Goal: Transaction & Acquisition: Purchase product/service

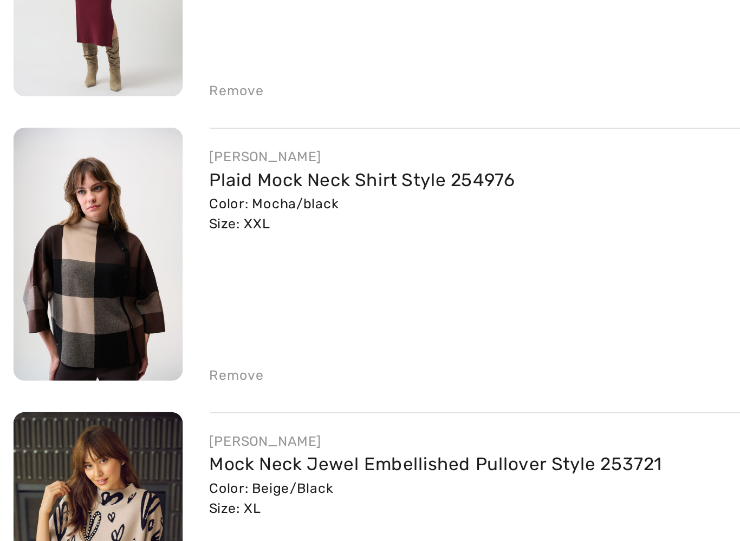
click at [109, 394] on div "Remove" at bounding box center [114, 399] width 27 height 10
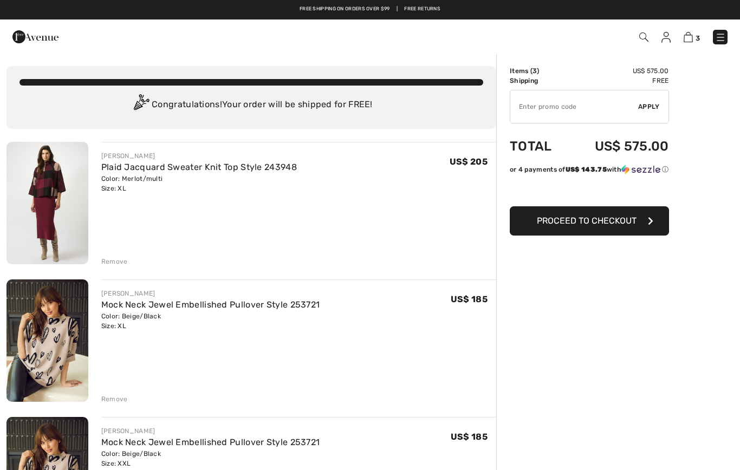
click at [543, 223] on span "Proceed to Checkout" at bounding box center [587, 220] width 100 height 10
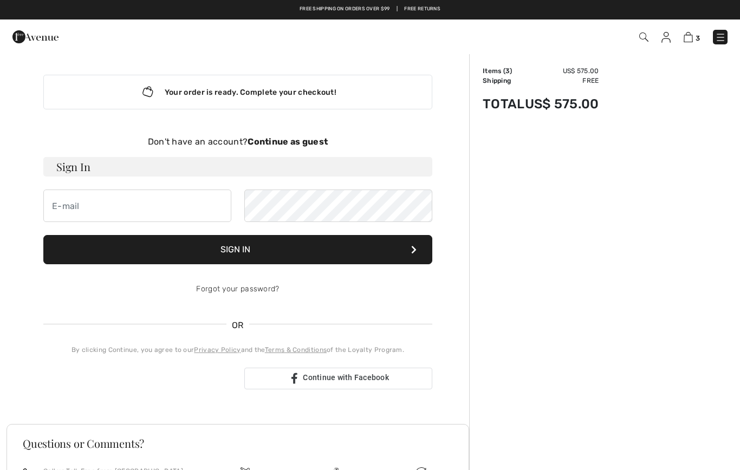
click at [282, 141] on strong "Continue as guest" at bounding box center [287, 141] width 80 height 10
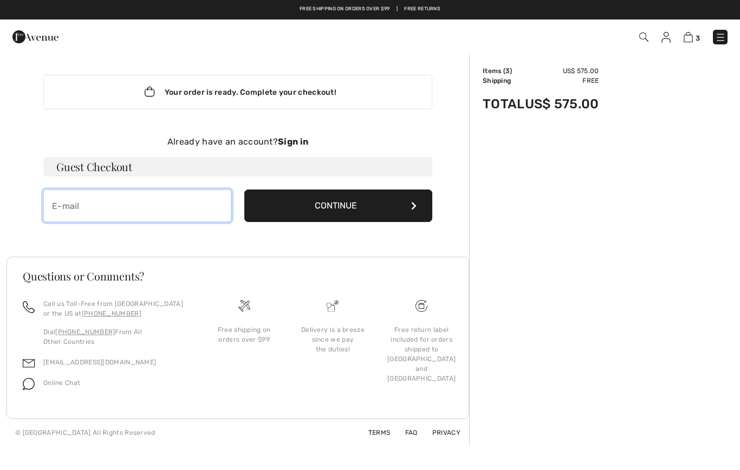
click at [61, 206] on input "email" at bounding box center [137, 206] width 188 height 32
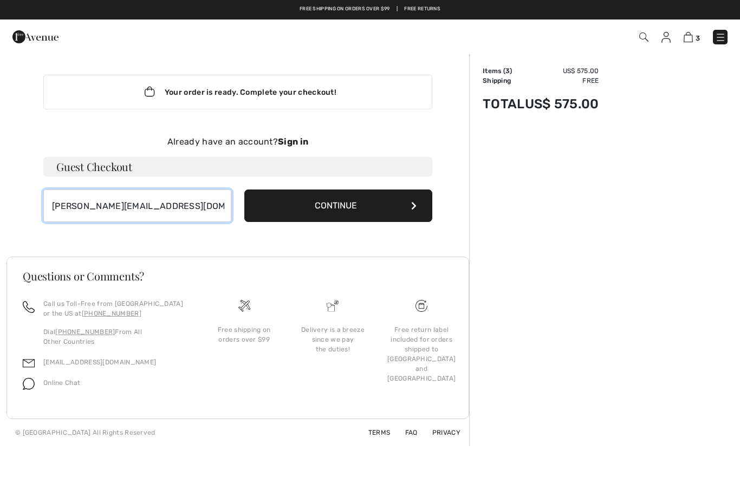
type input "shari@savemorbeer.com"
click at [321, 207] on button "Continue" at bounding box center [338, 206] width 188 height 32
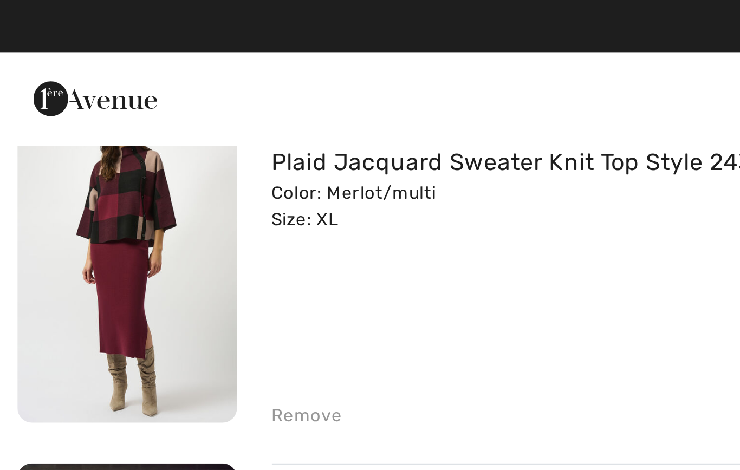
scroll to position [95, 0]
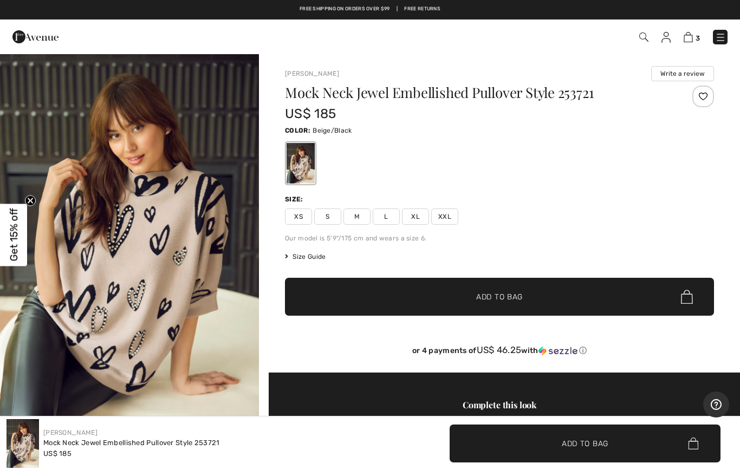
click at [688, 36] on img at bounding box center [687, 37] width 9 height 10
checkbox input "true"
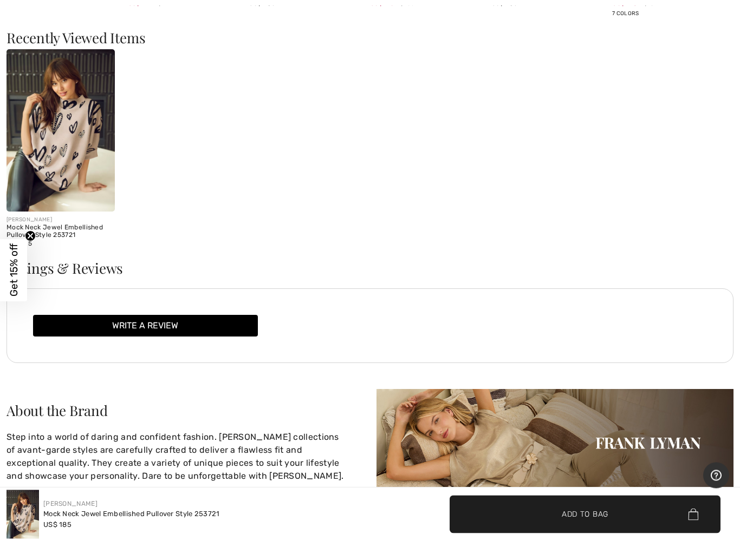
scroll to position [1483, 0]
click at [55, 277] on div "Ratings & Reviews" at bounding box center [369, 275] width 727 height 27
click at [87, 274] on h3 "Ratings & Reviews" at bounding box center [369, 269] width 727 height 14
click at [79, 271] on h3 "Ratings & Reviews" at bounding box center [369, 269] width 727 height 14
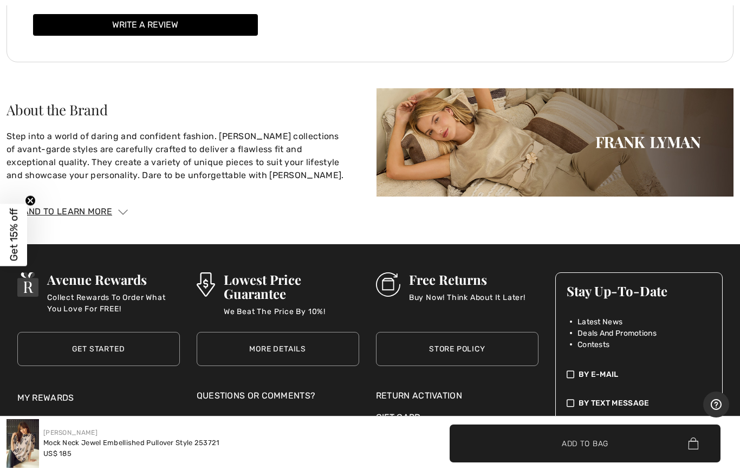
scroll to position [1815, 0]
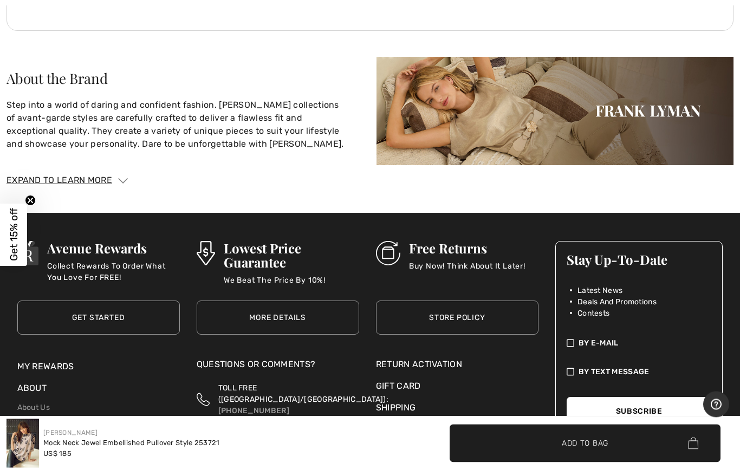
click at [56, 174] on div "Expand to Learn More" at bounding box center [369, 180] width 727 height 13
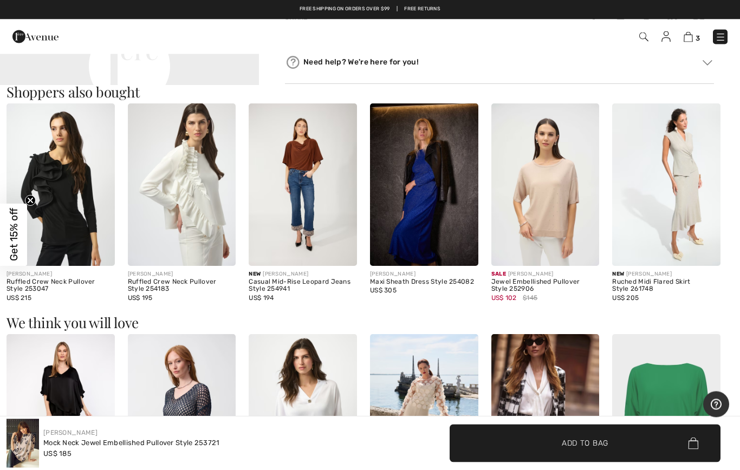
scroll to position [958, 0]
